Goal: Task Accomplishment & Management: Use online tool/utility

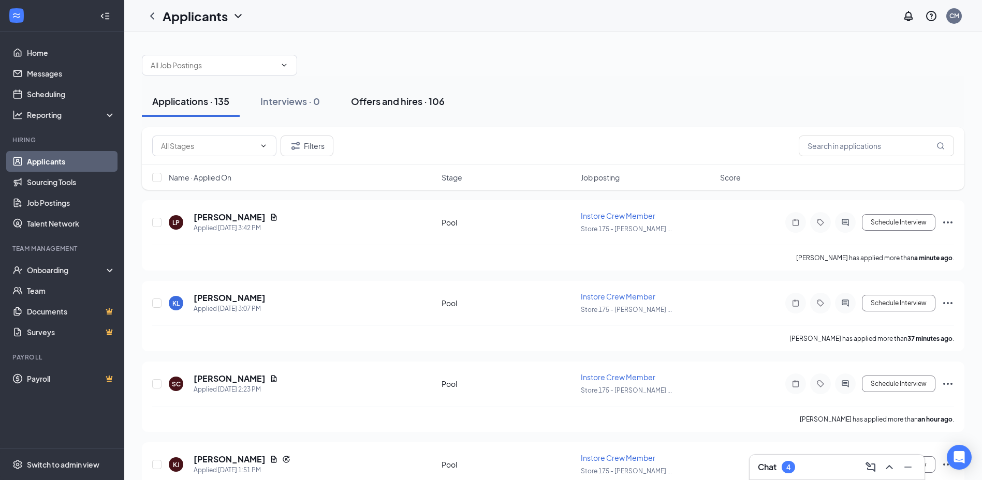
click at [387, 102] on div "Offers and hires · 106" at bounding box center [398, 101] width 94 height 13
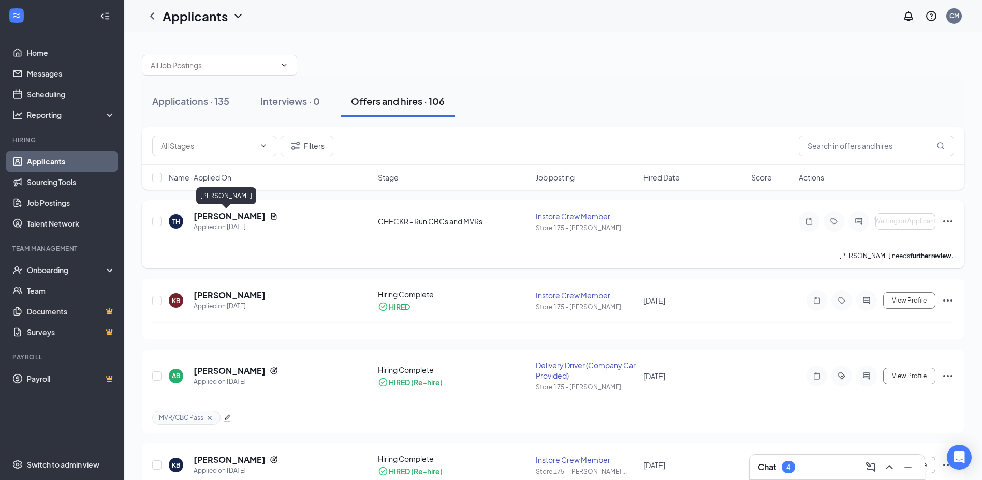
click at [212, 217] on h5 "[PERSON_NAME]" at bounding box center [230, 216] width 72 height 11
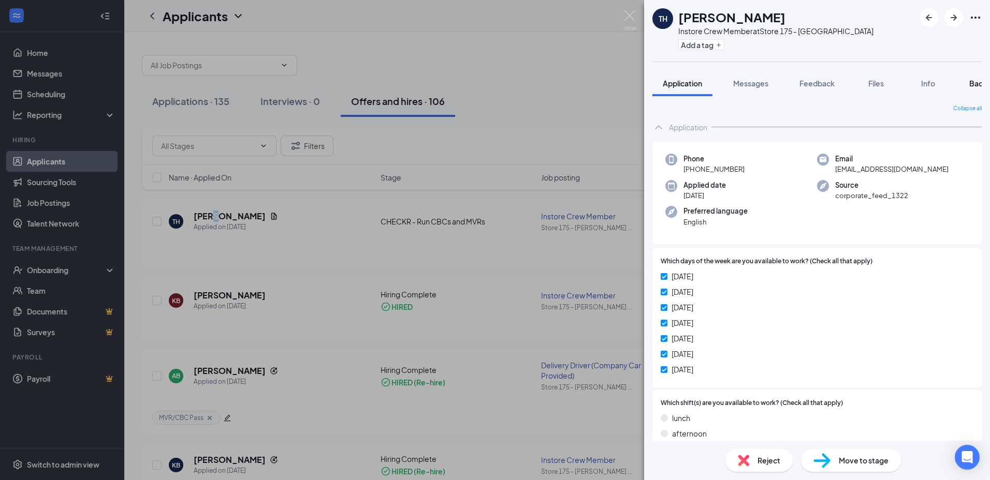
click at [974, 82] on span "Background" at bounding box center [990, 83] width 42 height 9
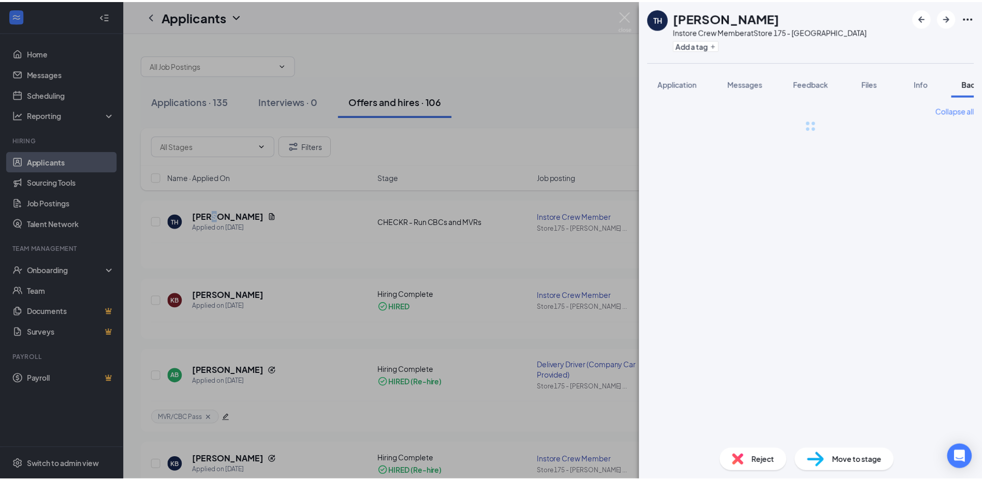
scroll to position [0, 42]
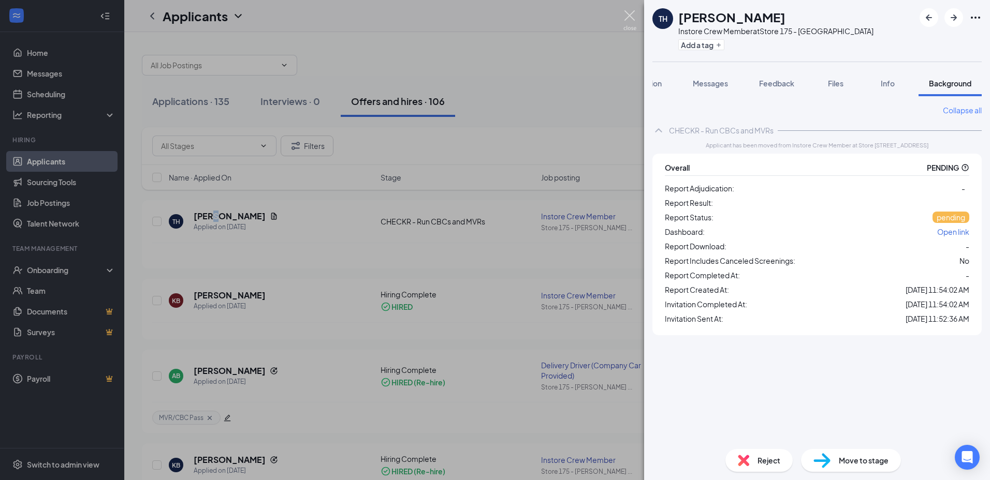
click at [625, 17] on img at bounding box center [629, 20] width 13 height 20
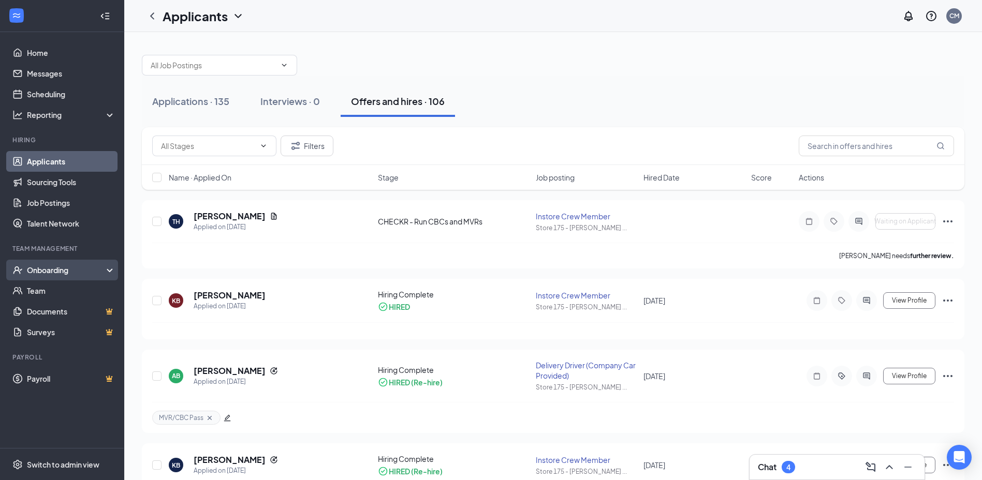
click at [60, 268] on div "Onboarding" at bounding box center [67, 270] width 80 height 10
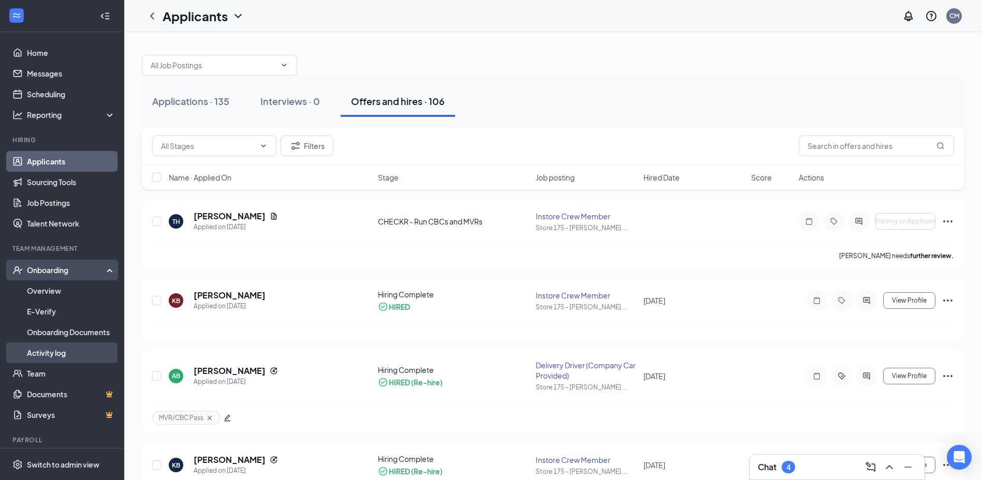
click at [50, 354] on link "Activity log" at bounding box center [71, 353] width 89 height 21
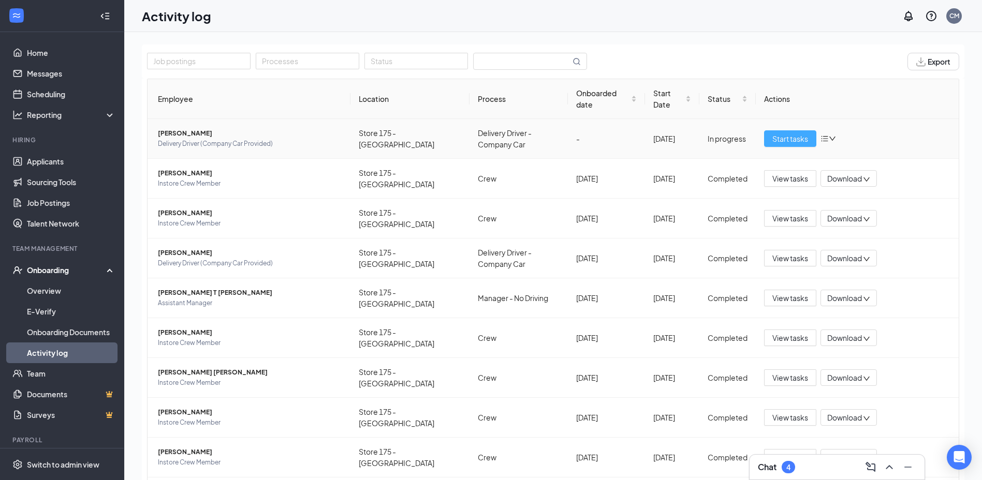
click at [800, 142] on span "Start tasks" at bounding box center [790, 138] width 36 height 11
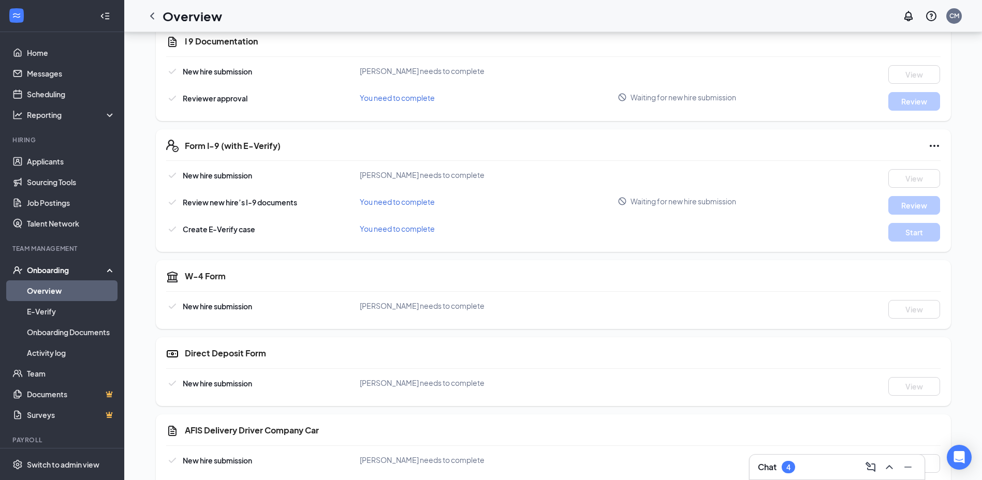
scroll to position [362, 0]
